Goal: Task Accomplishment & Management: Manage account settings

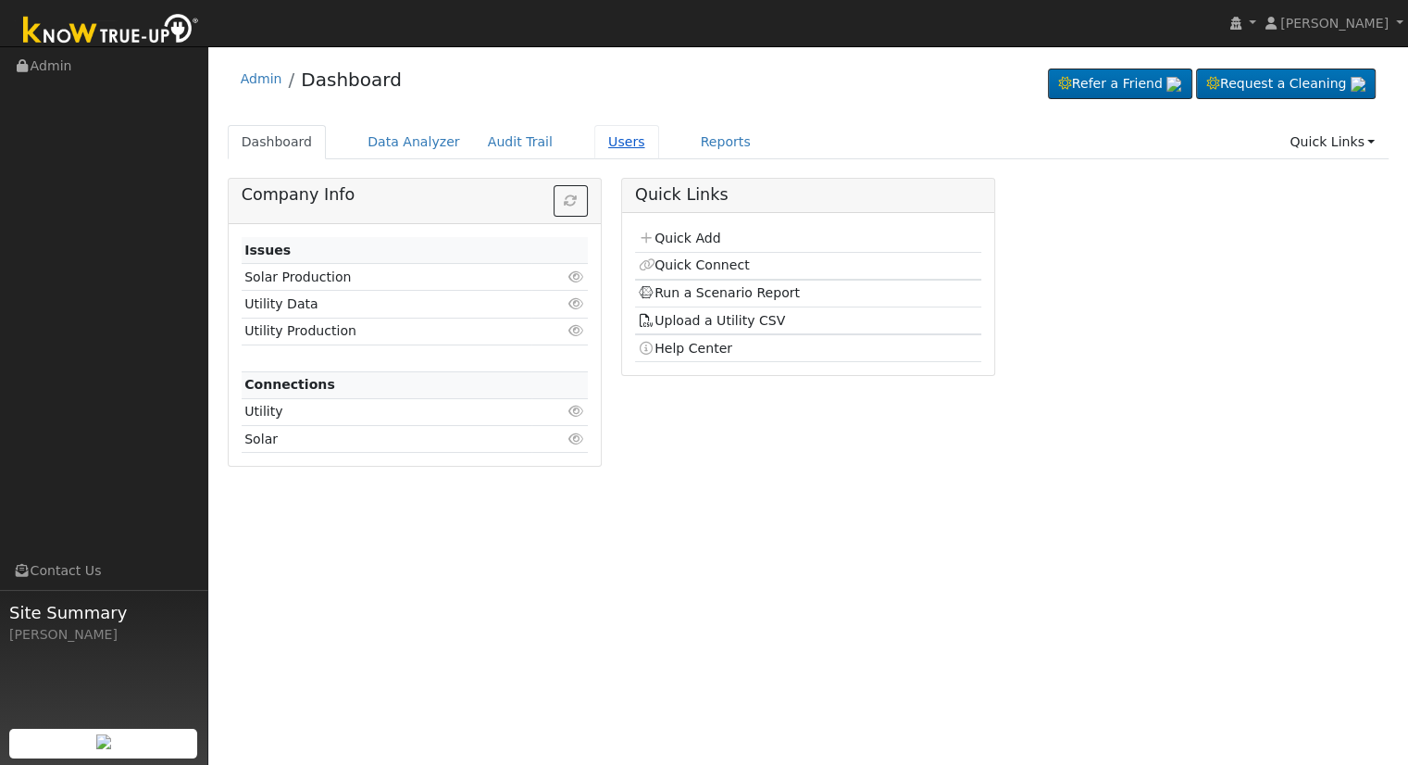
click at [607, 138] on link "Users" at bounding box center [626, 142] width 65 height 34
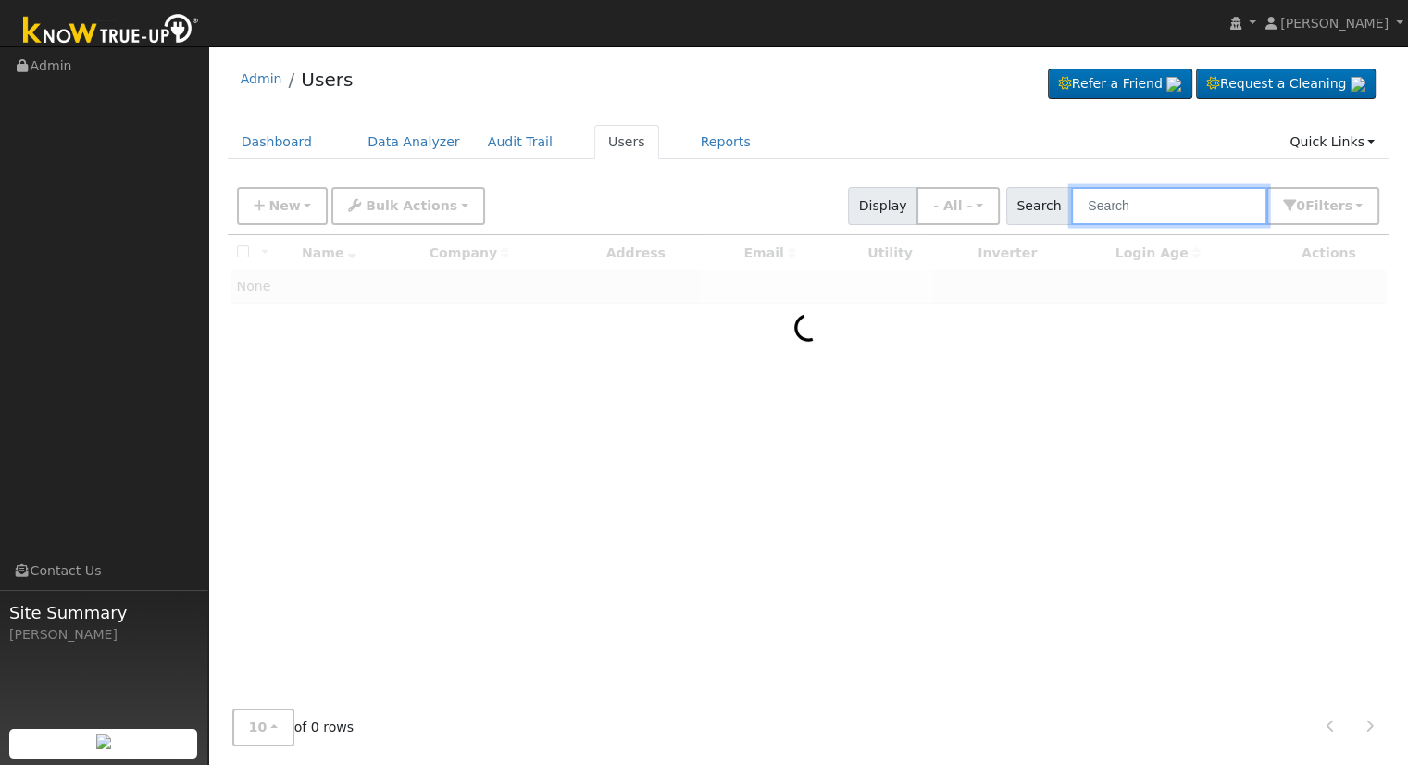
click at [1116, 193] on input "text" at bounding box center [1169, 206] width 196 height 38
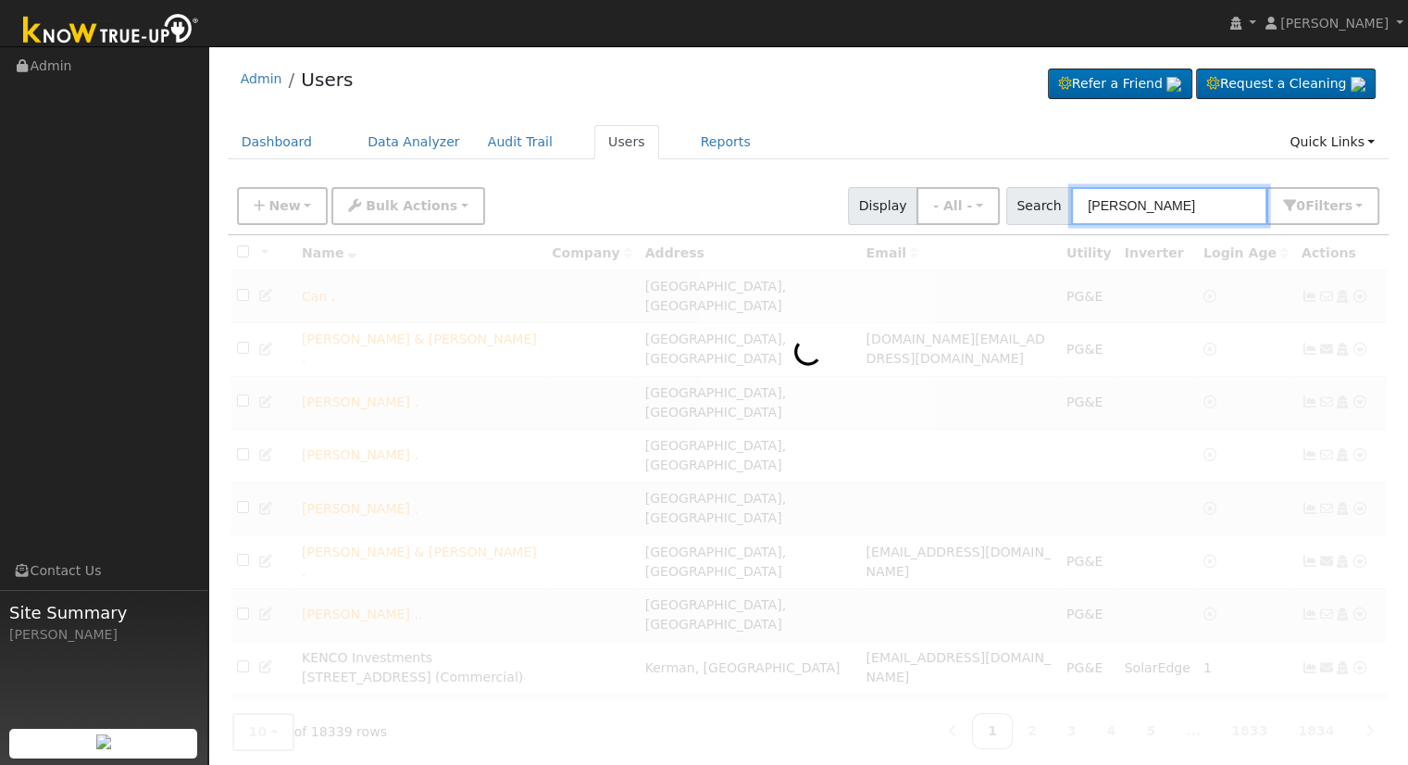
type input "forrest barcus"
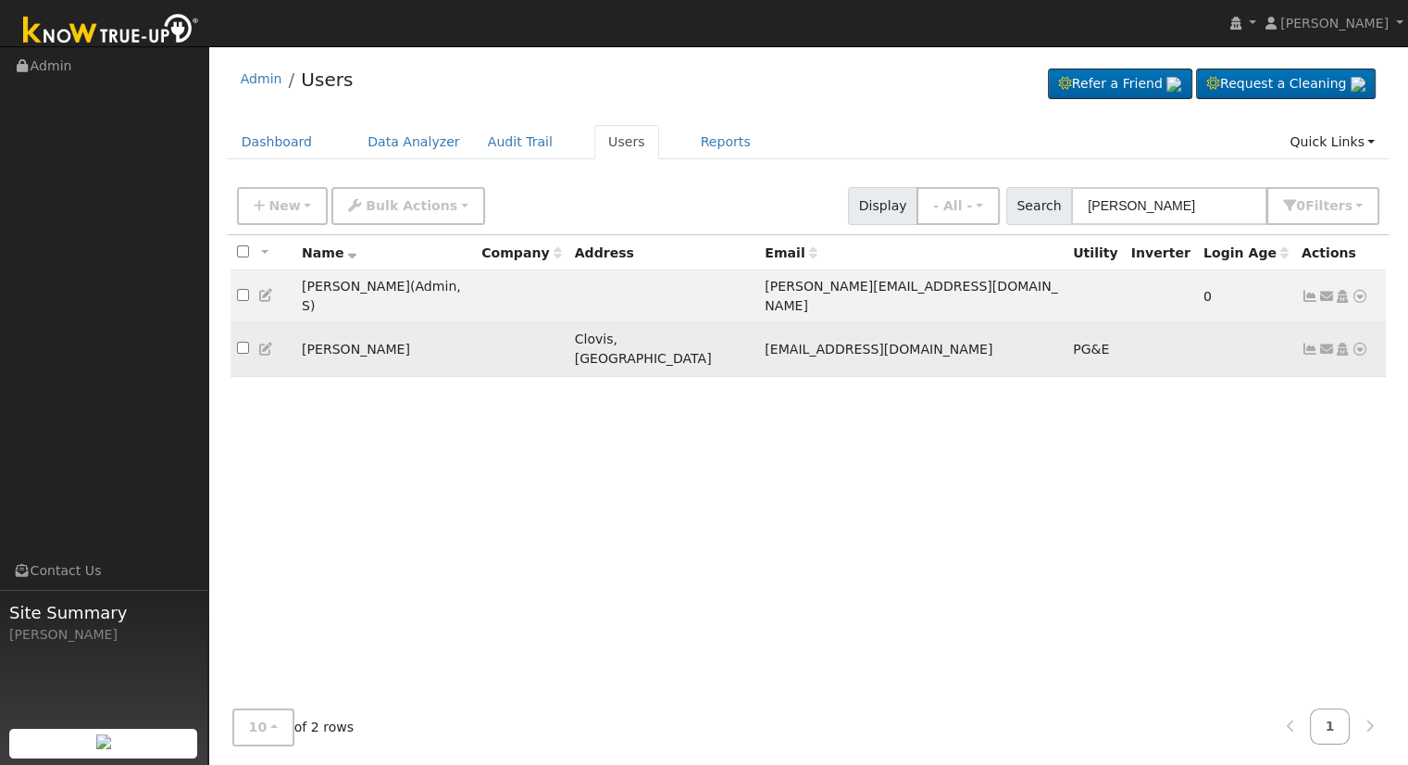
click at [1308, 342] on icon at bounding box center [1309, 348] width 17 height 13
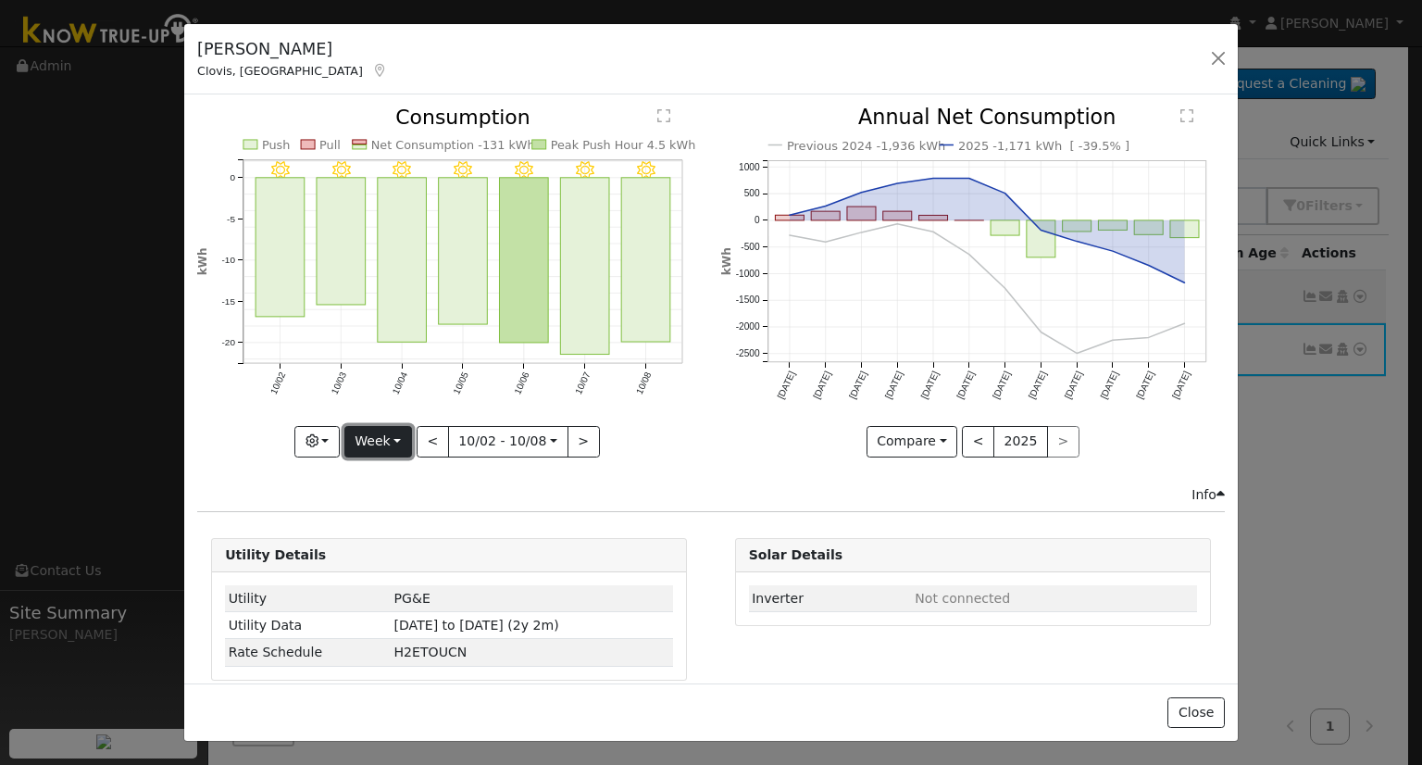
click at [391, 429] on button "Week" at bounding box center [378, 441] width 68 height 31
click at [411, 523] on link "Month" at bounding box center [409, 530] width 129 height 26
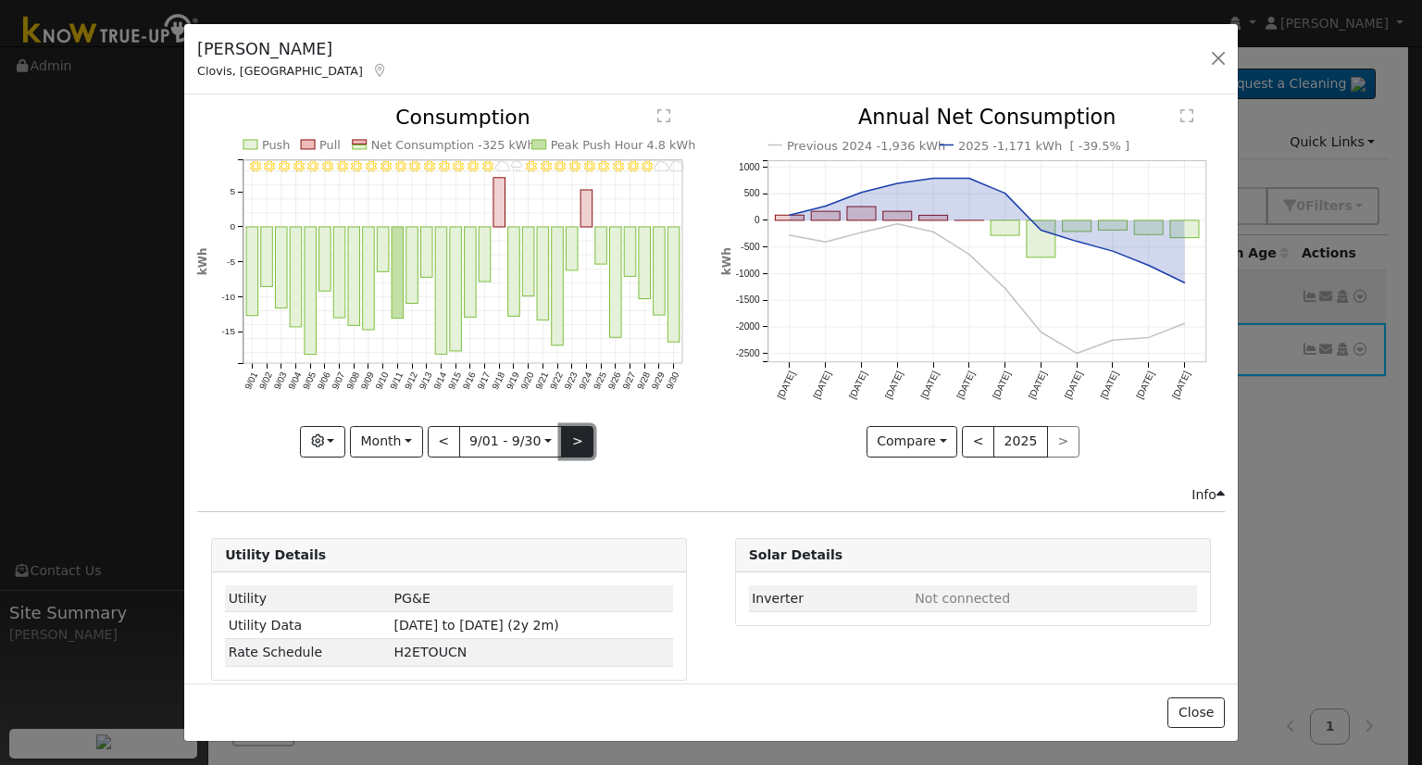
click at [567, 437] on button ">" at bounding box center [577, 441] width 32 height 31
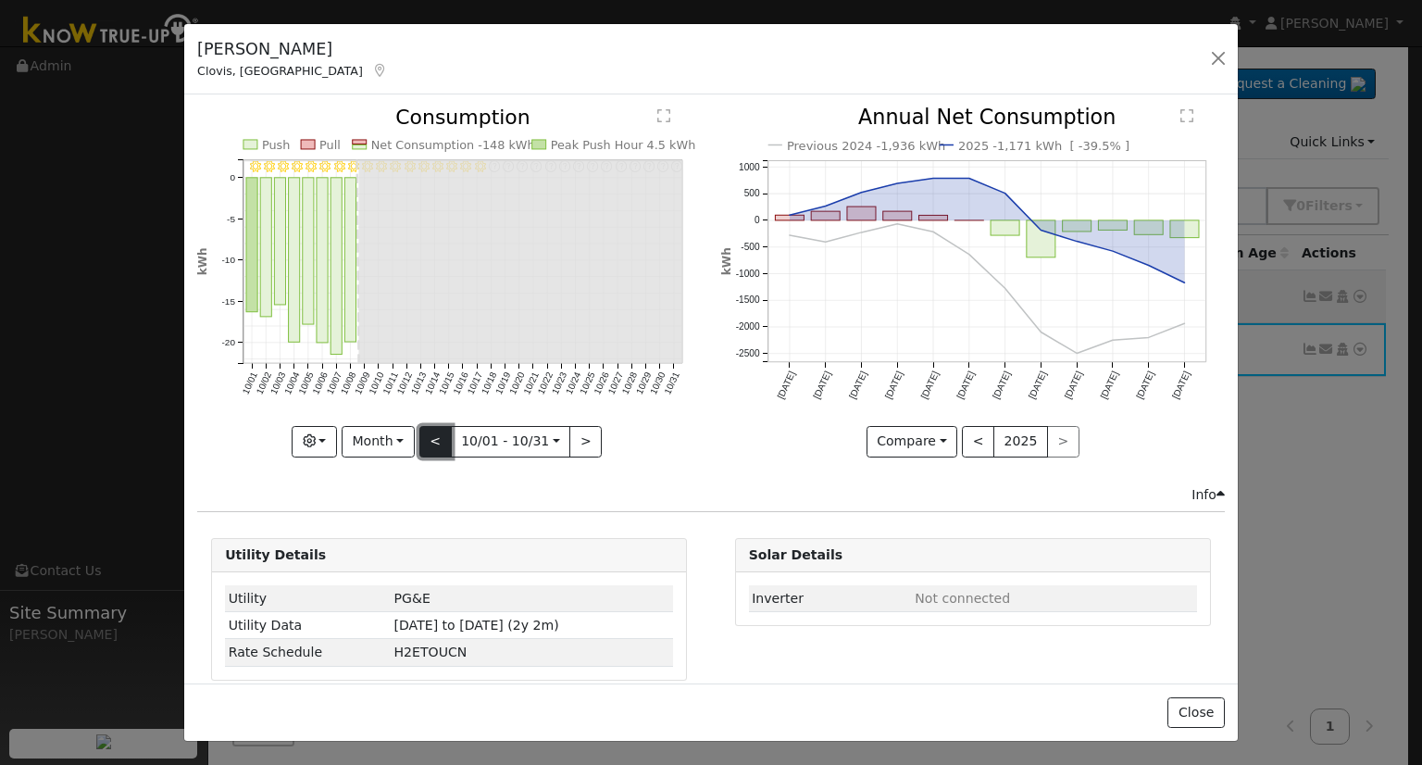
click at [429, 433] on button "<" at bounding box center [435, 441] width 32 height 31
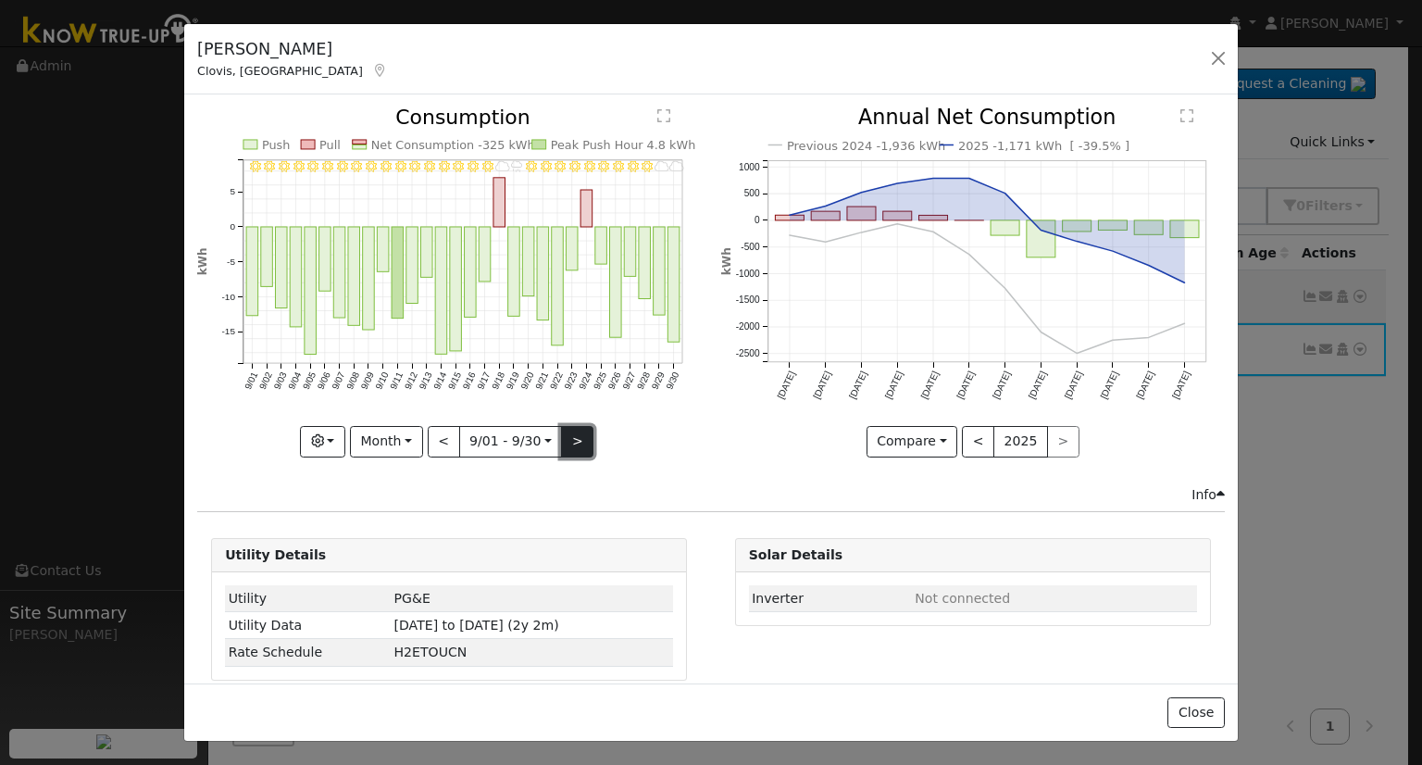
click at [574, 439] on button ">" at bounding box center [577, 441] width 32 height 31
type input "2025-10-01"
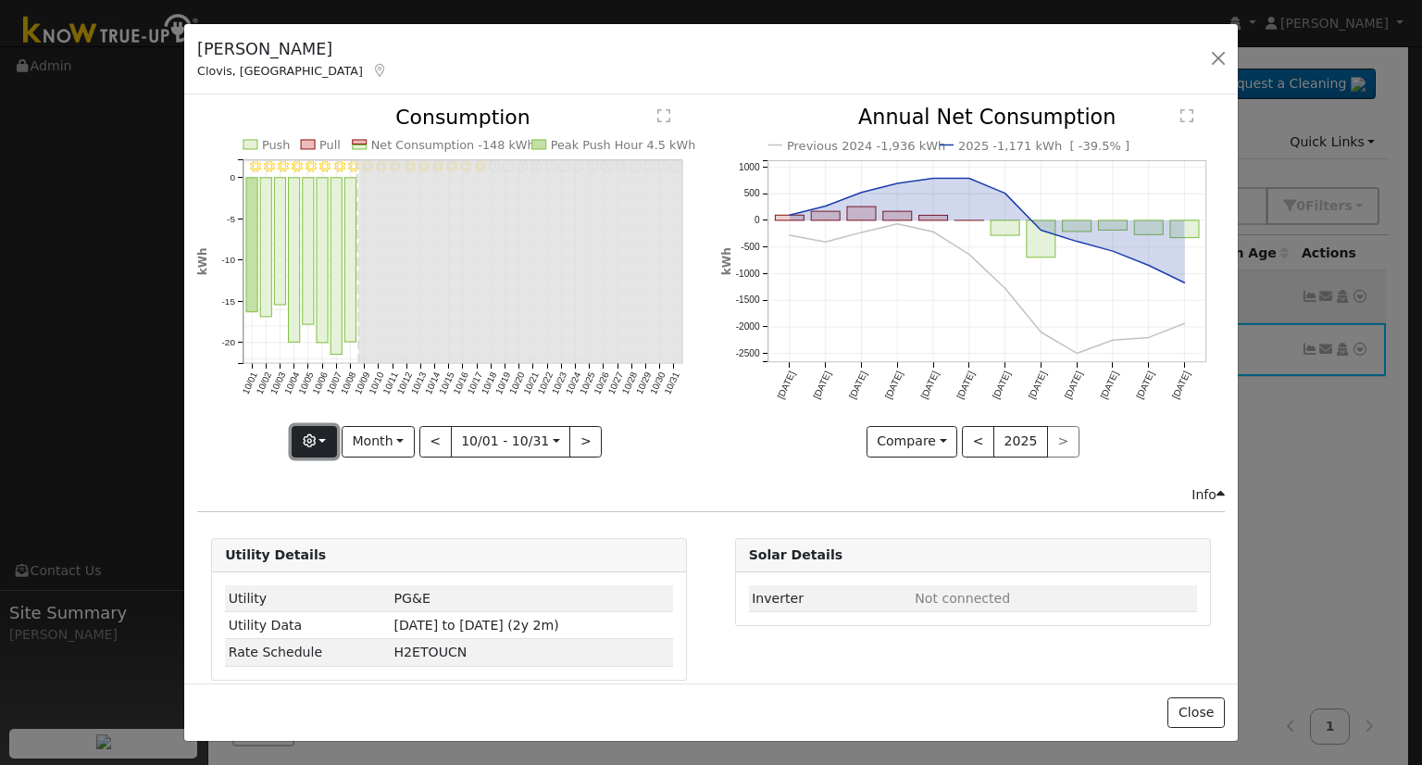
click at [330, 426] on button "button" at bounding box center [314, 441] width 45 height 31
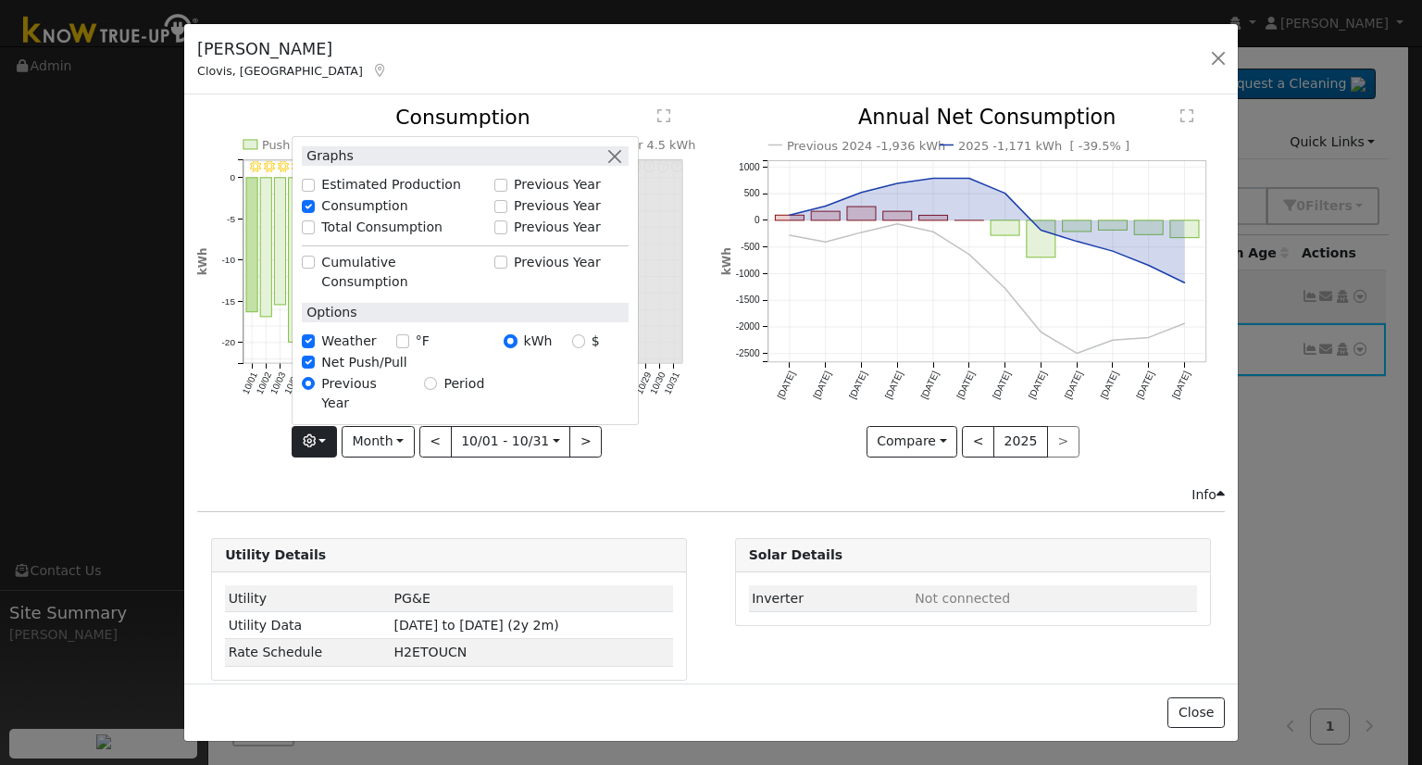
click at [318, 194] on div "Estimated Production" at bounding box center [393, 184] width 182 height 19
click at [313, 192] on input "Estimated Production" at bounding box center [308, 185] width 13 height 13
checkbox input "true"
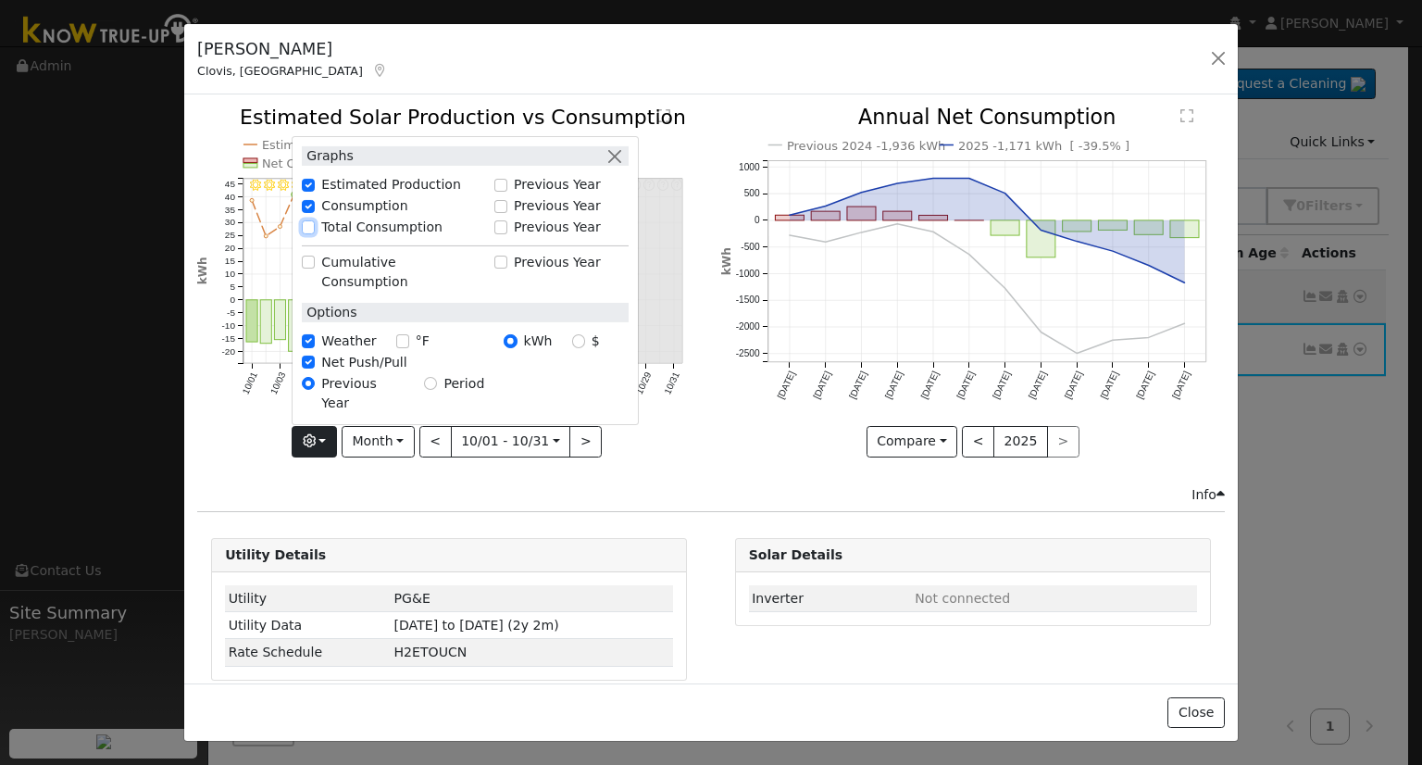
click at [315, 233] on input "Total Consumption" at bounding box center [308, 226] width 13 height 13
checkbox input "true"
click at [690, 460] on div "10/31 - Error: Unknown weather 10/30 - Error: Unknown weather 10/29 - Error: Un…" at bounding box center [449, 295] width 523 height 377
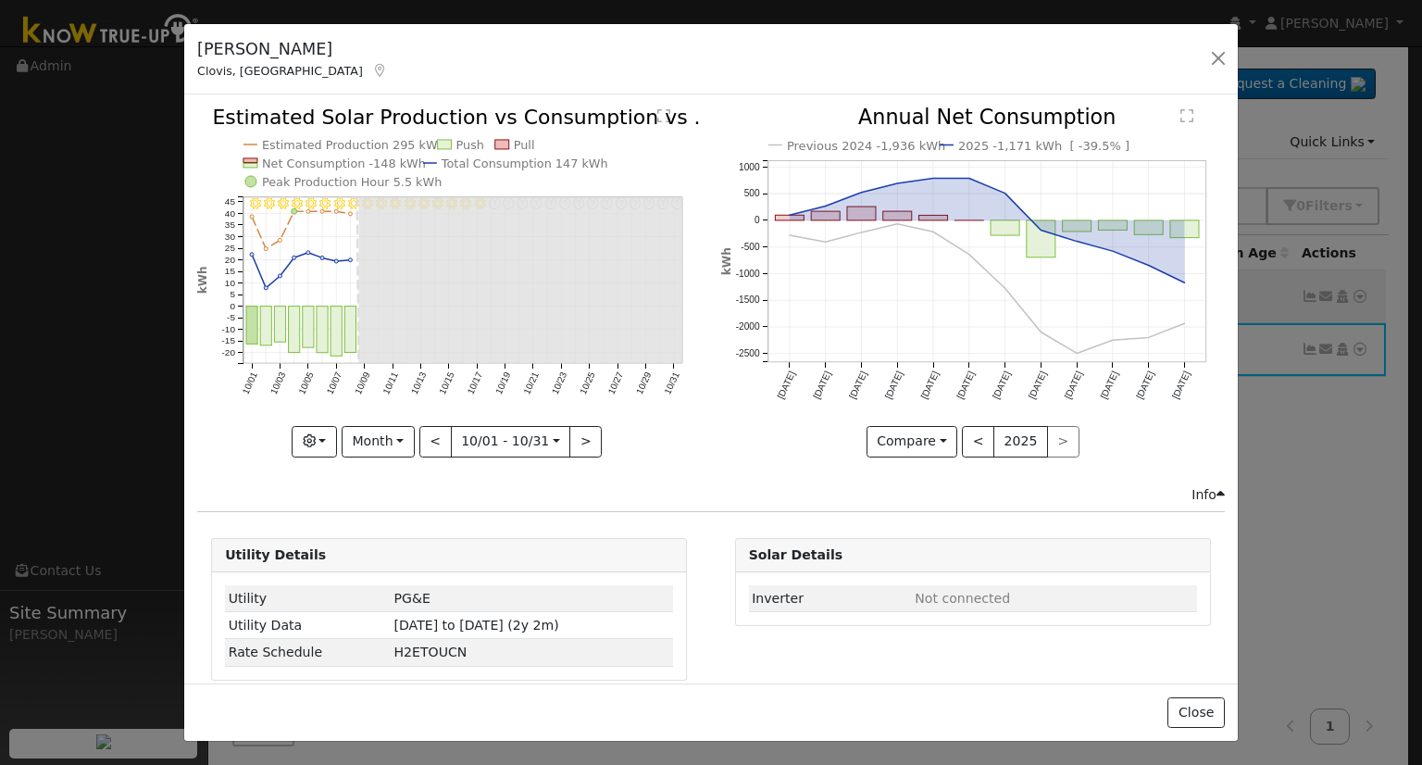
click at [729, 431] on icon "Previous 2024 -1,936 kWh 2025 -1,171 kWh [ -39.5% ] Oct '24 Nov '24 Dec '24 Jan…" at bounding box center [973, 276] width 504 height 338
drag, startPoint x: 752, startPoint y: 449, endPoint x: 690, endPoint y: 461, distance: 63.2
click at [752, 449] on div "Compare Compare Previous Current Year < 2025 >" at bounding box center [973, 441] width 504 height 31
click at [765, 449] on div "Compare Compare Previous Current Year < 2025 >" at bounding box center [973, 441] width 504 height 31
click at [435, 433] on button "<" at bounding box center [435, 441] width 32 height 31
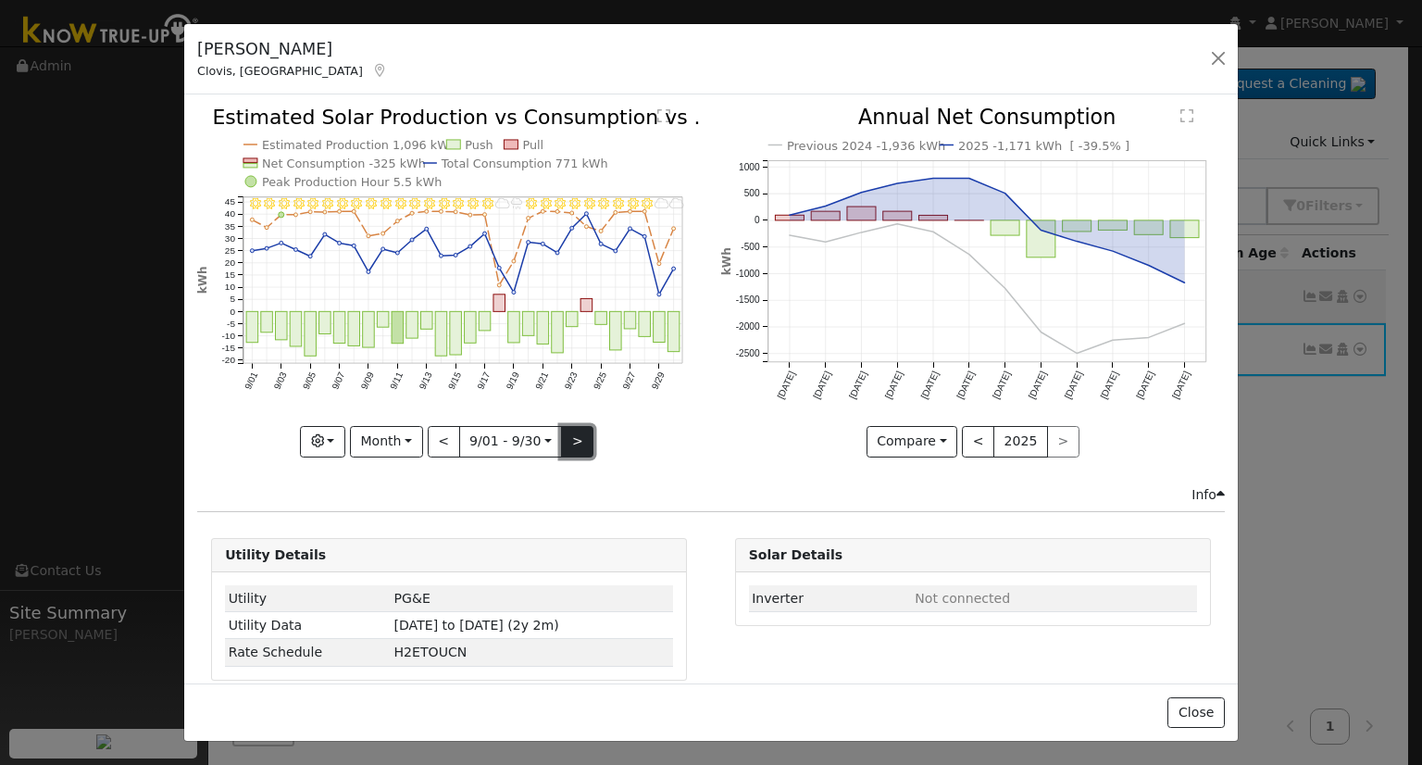
click at [570, 434] on button ">" at bounding box center [577, 441] width 32 height 31
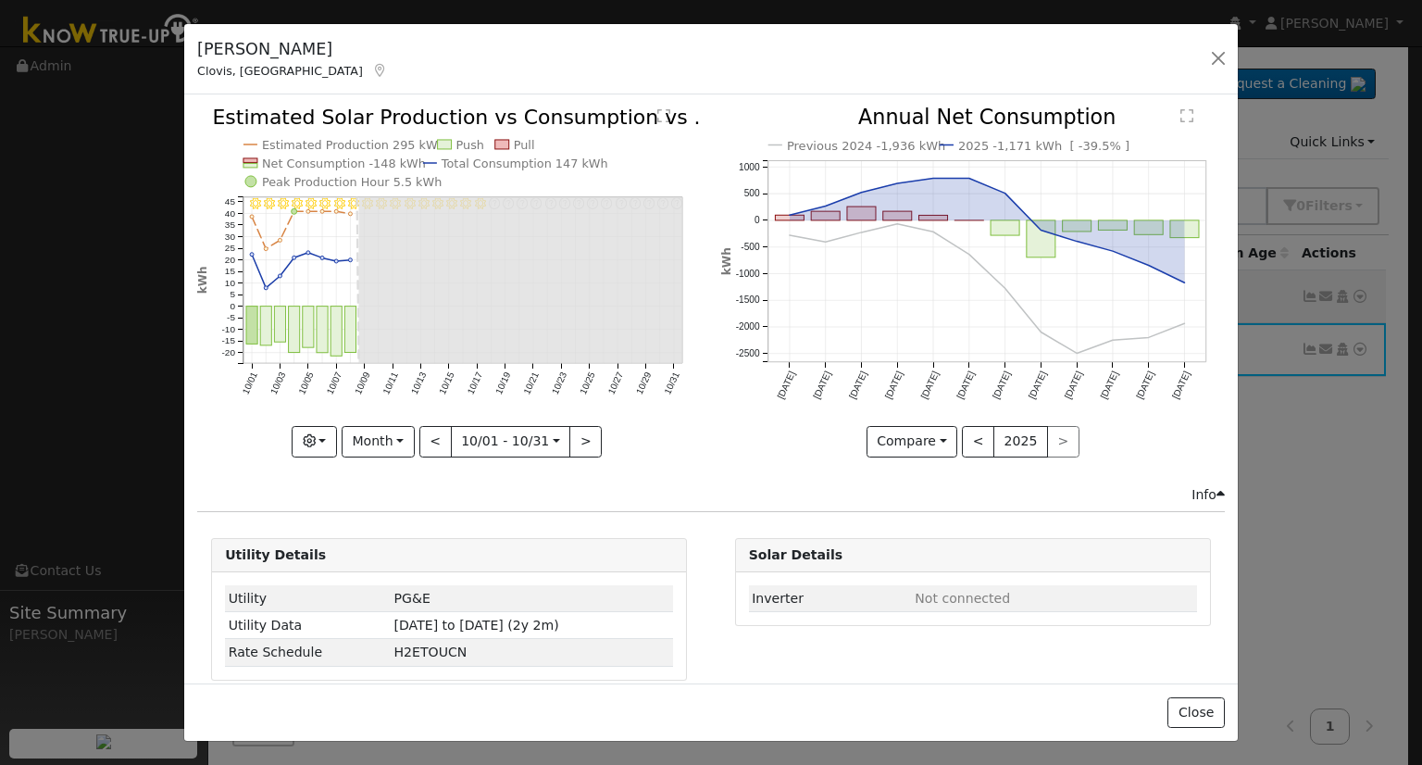
click at [728, 435] on icon "Previous 2024 -1,936 kWh 2025 -1,171 kWh [ -39.5% ] Oct '24 Nov '24 Dec '24 Jan…" at bounding box center [973, 276] width 504 height 338
click at [430, 442] on button "<" at bounding box center [435, 441] width 32 height 31
type input "2025-09-01"
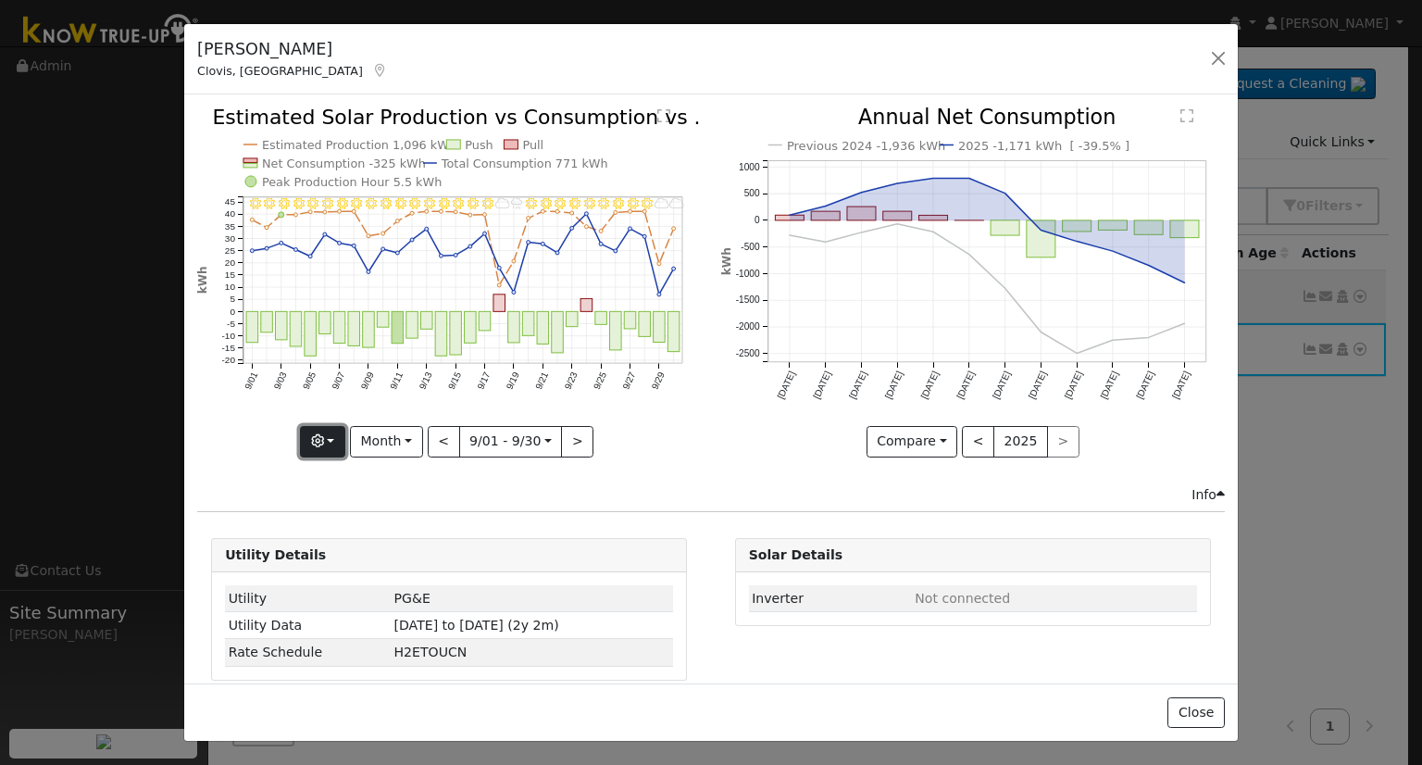
click at [328, 442] on button "button" at bounding box center [322, 441] width 45 height 31
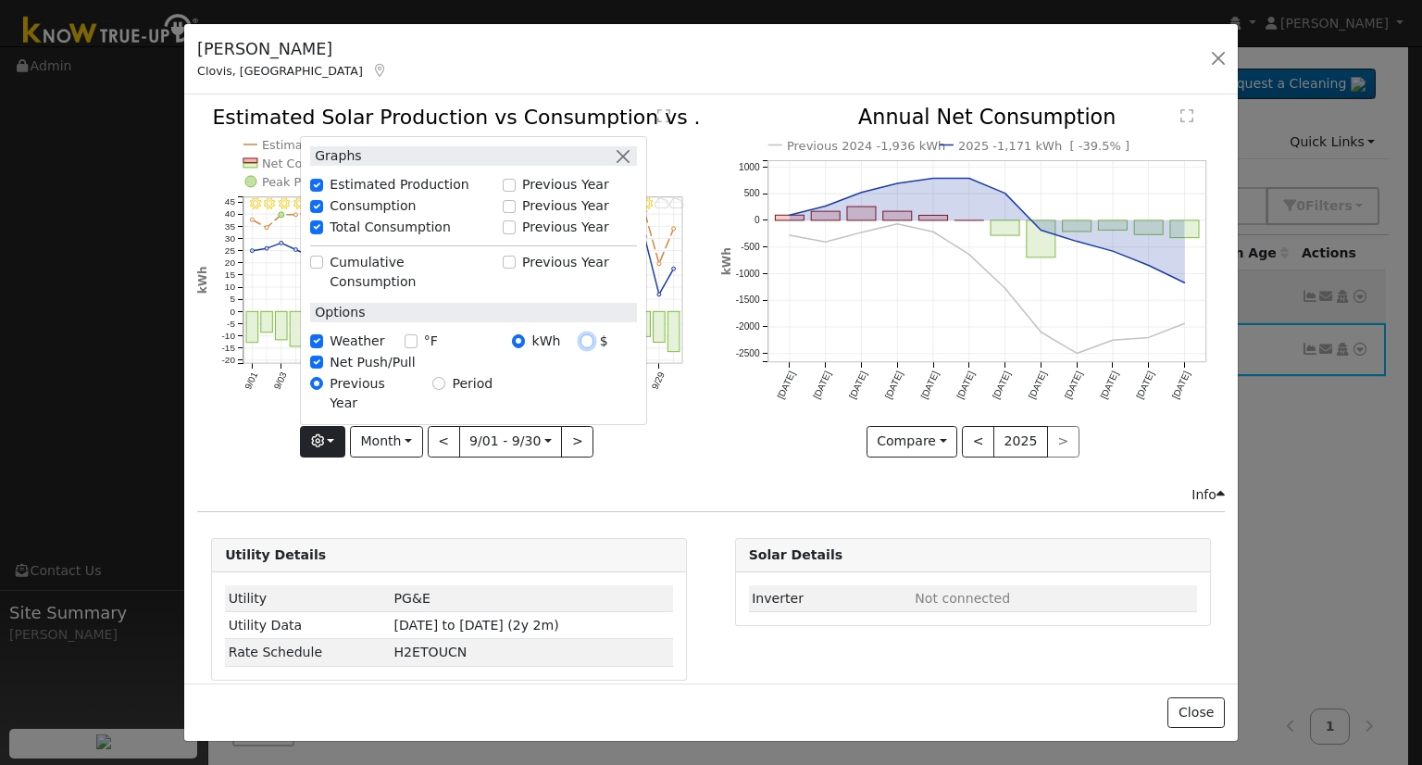
click at [580, 347] on input "$" at bounding box center [586, 340] width 13 height 13
radio input "true"
radio input "false"
click at [748, 437] on icon "Previous 2024 -1,936 kWh 2025 -1,171 kWh [ -39.5% ] Oct '24 Nov '24 Dec '24 Jan…" at bounding box center [973, 276] width 504 height 338
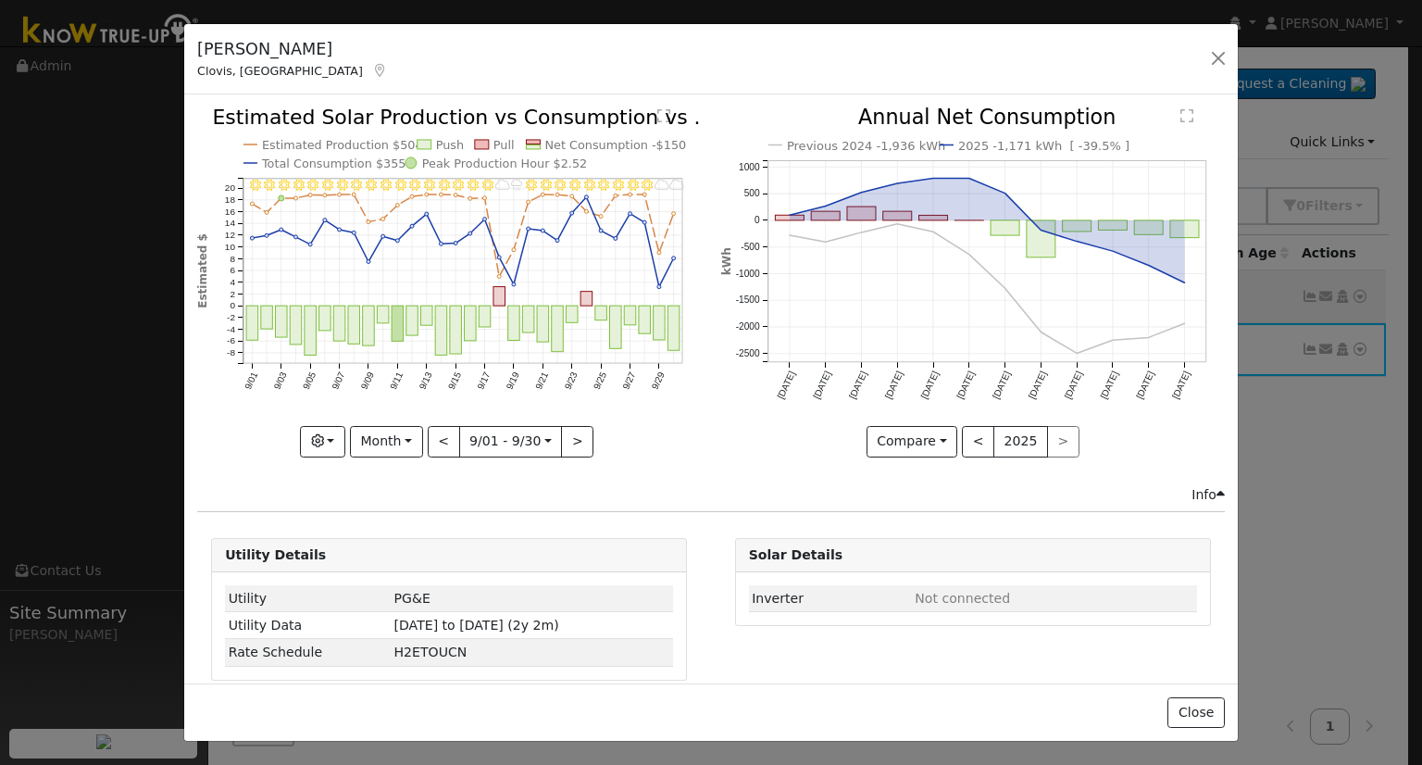
click at [591, 465] on div "9/30 - Cloudy 9/29 - Cloudy 9/28 - Clear 9/27 - Clear 9/26 - Clear 9/25 - Mostl…" at bounding box center [449, 295] width 523 height 377
click at [576, 449] on button ">" at bounding box center [577, 441] width 32 height 31
type input "2025-10-01"
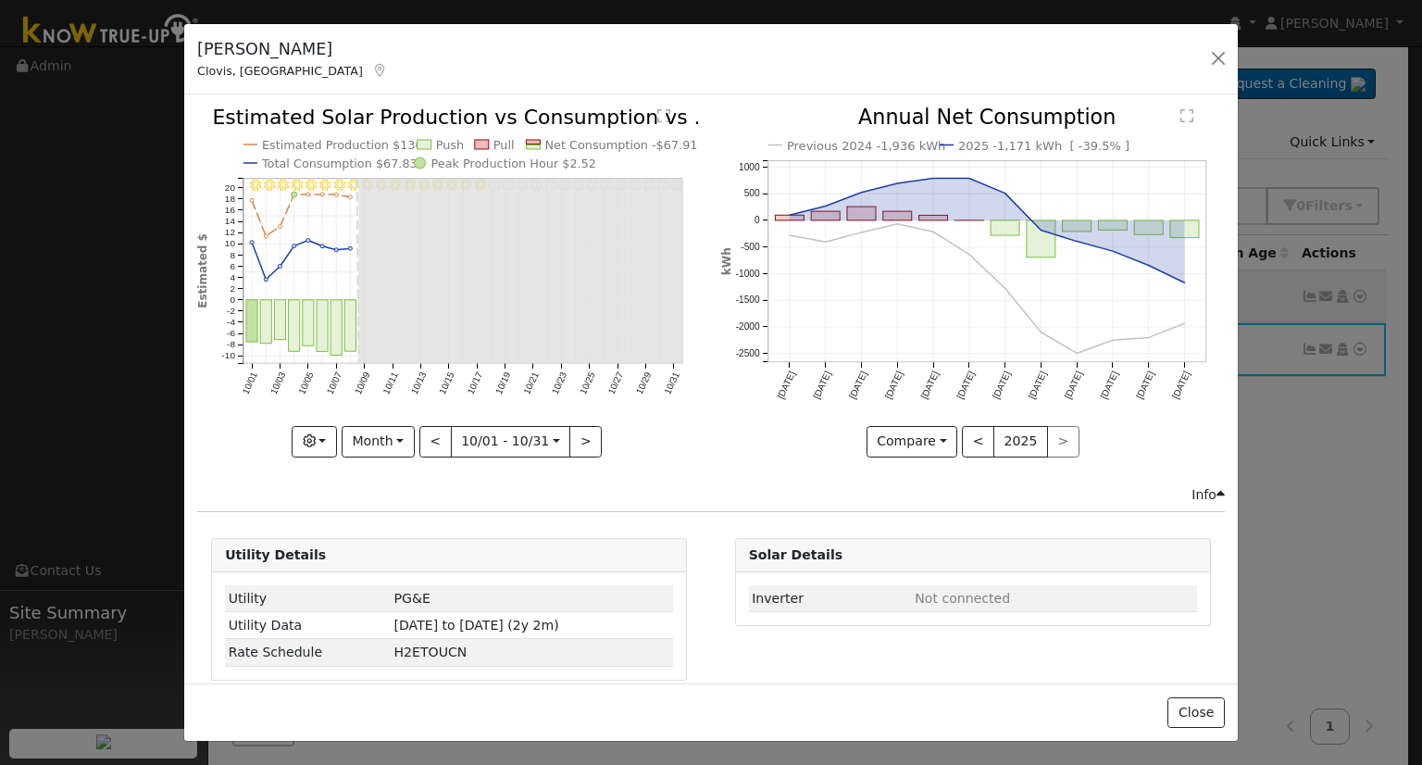
click at [701, 439] on div "10/31 - Error: Unknown weather 10/30 - Error: Unknown weather 10/29 - Error: Un…" at bounding box center [449, 295] width 523 height 377
